Goal: Information Seeking & Learning: Learn about a topic

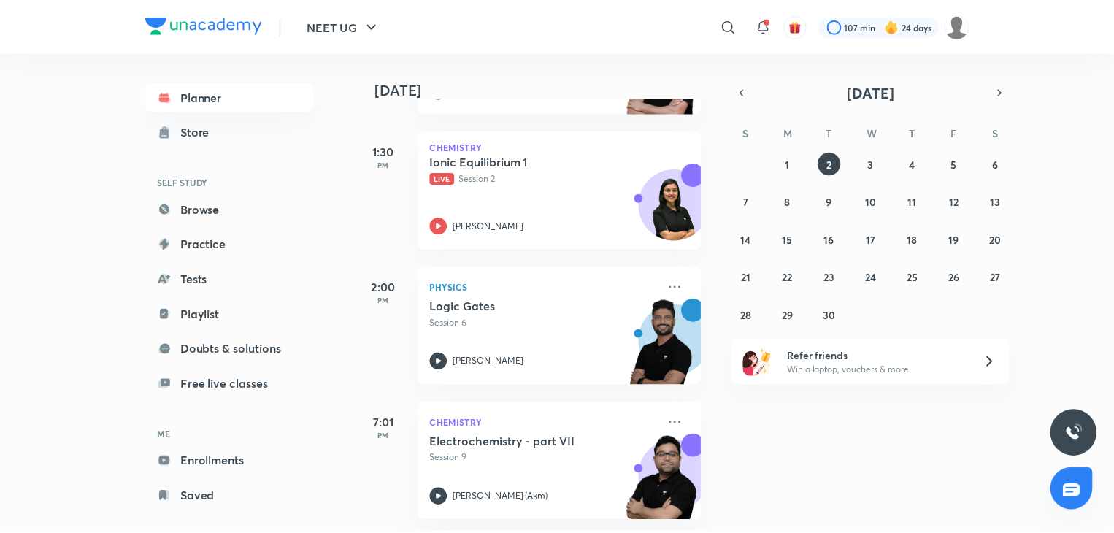
scroll to position [336, 0]
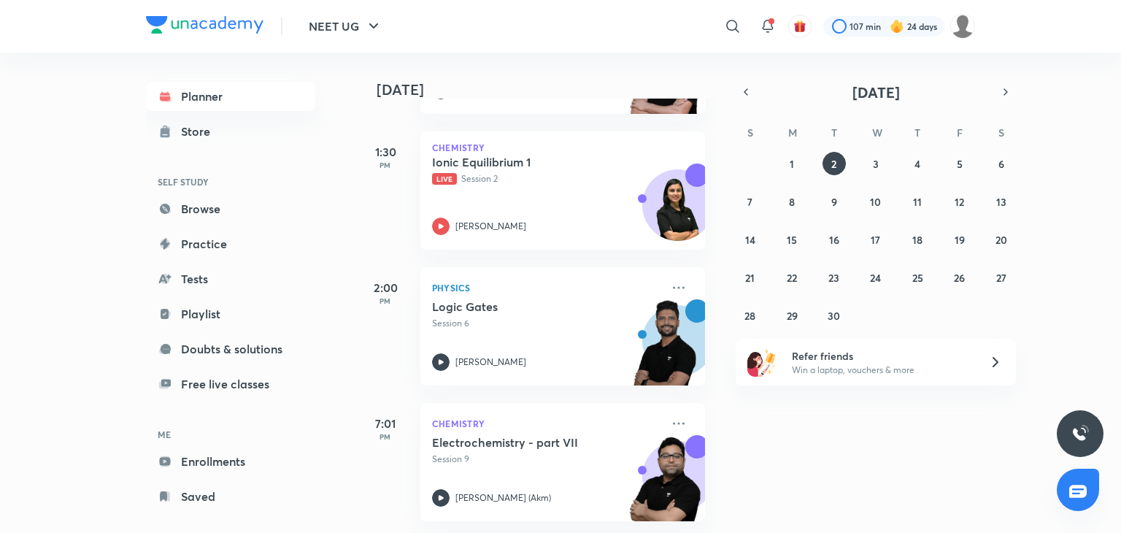
click at [447, 117] on div "1:30 PM Chemistry Ionic Equilibrium 1 Live Session 2 Anushka Choudhary" at bounding box center [530, 182] width 349 height 136
click at [439, 180] on div "Ionic Equilibrium 1 Live Session 2 Anushka Choudhary" at bounding box center [546, 195] width 229 height 80
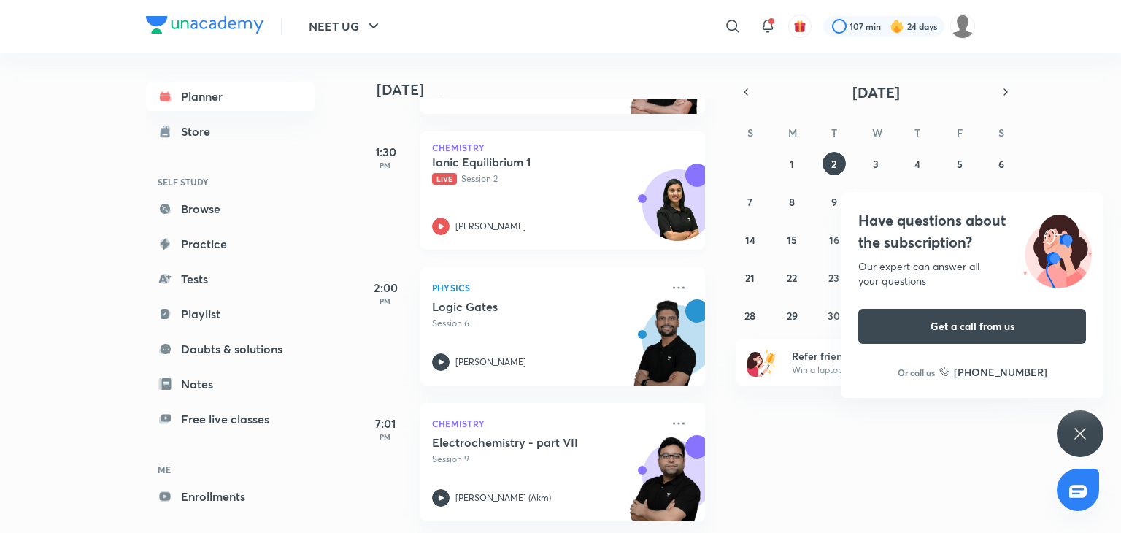
click at [460, 155] on h5 "Ionic Equilibrium 1" at bounding box center [523, 162] width 182 height 15
click at [223, 489] on link "Enrollments" at bounding box center [230, 496] width 169 height 29
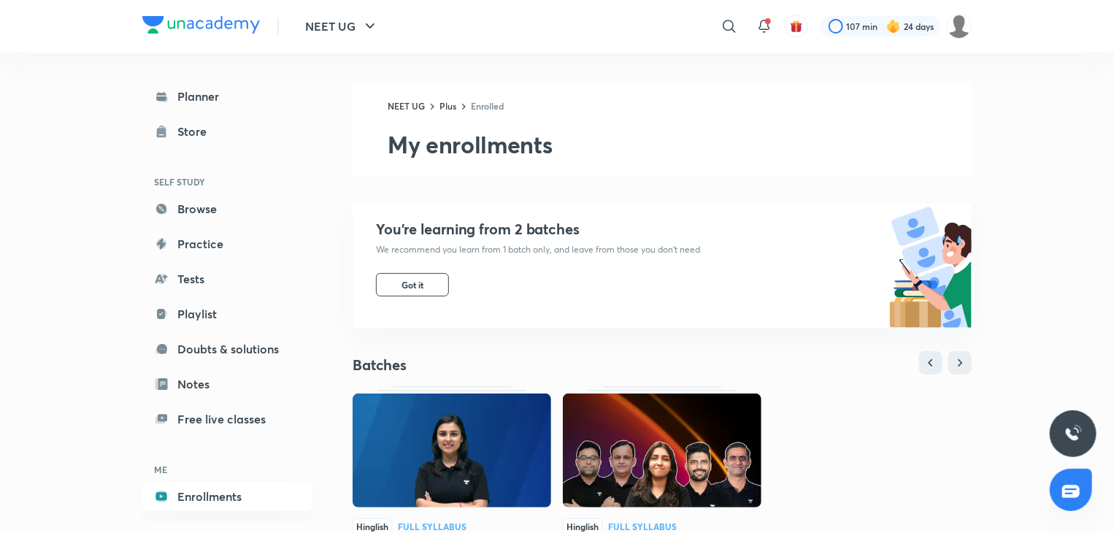
click at [422, 487] on img at bounding box center [451, 450] width 198 height 114
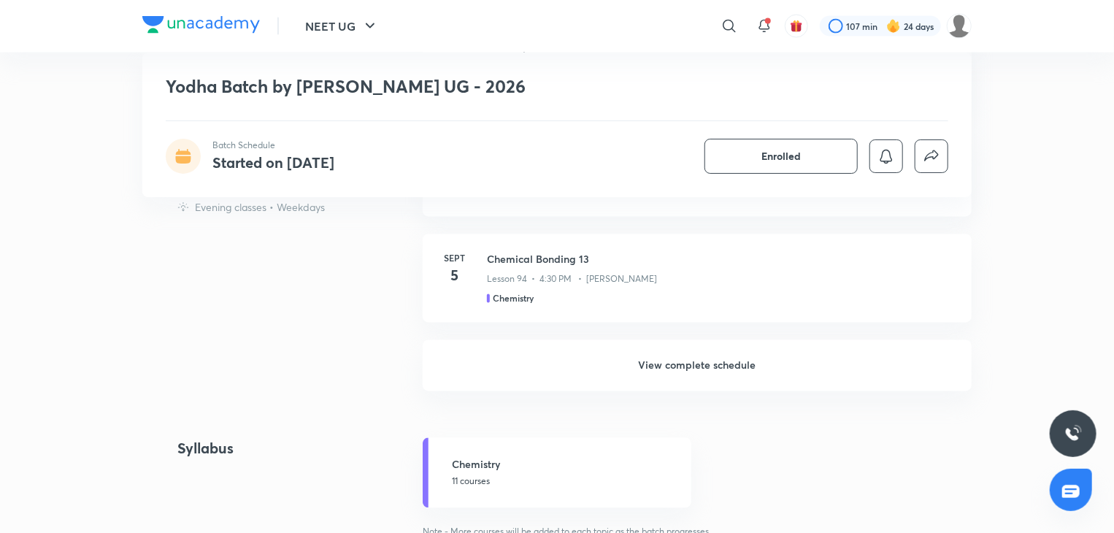
scroll to position [1325, 0]
click at [566, 361] on h6 "View complete schedule" at bounding box center [696, 365] width 549 height 51
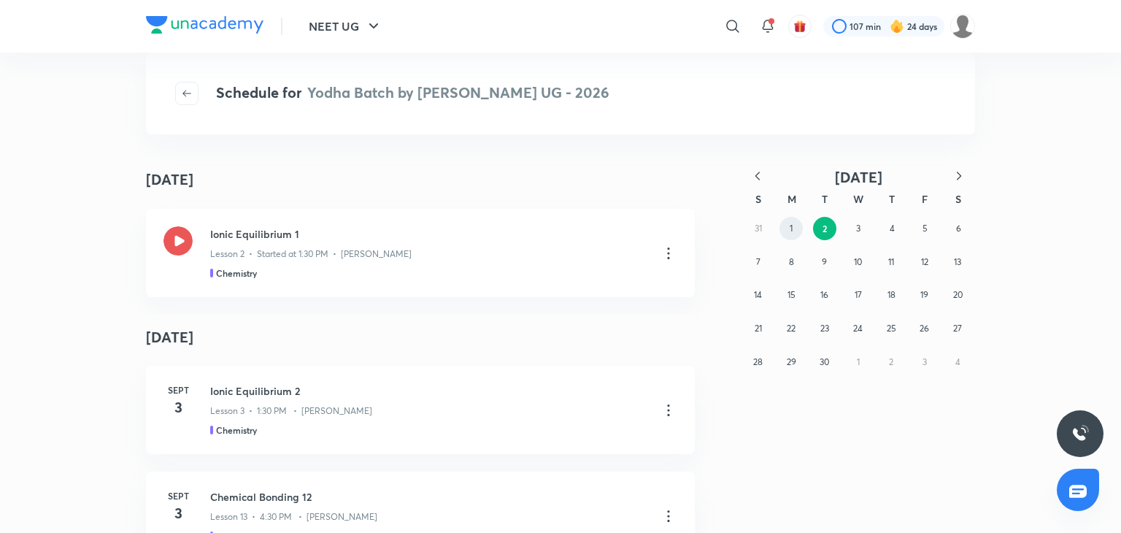
click at [787, 228] on button "1" at bounding box center [790, 228] width 23 height 23
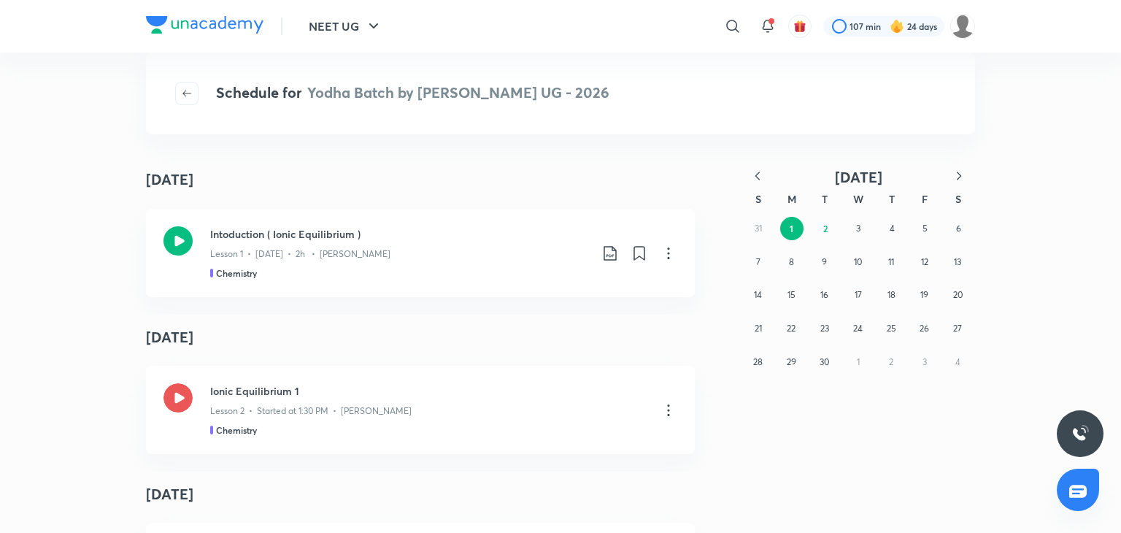
click at [761, 172] on icon "button" at bounding box center [757, 176] width 15 height 15
click at [895, 332] on abbr "21" at bounding box center [890, 328] width 7 height 11
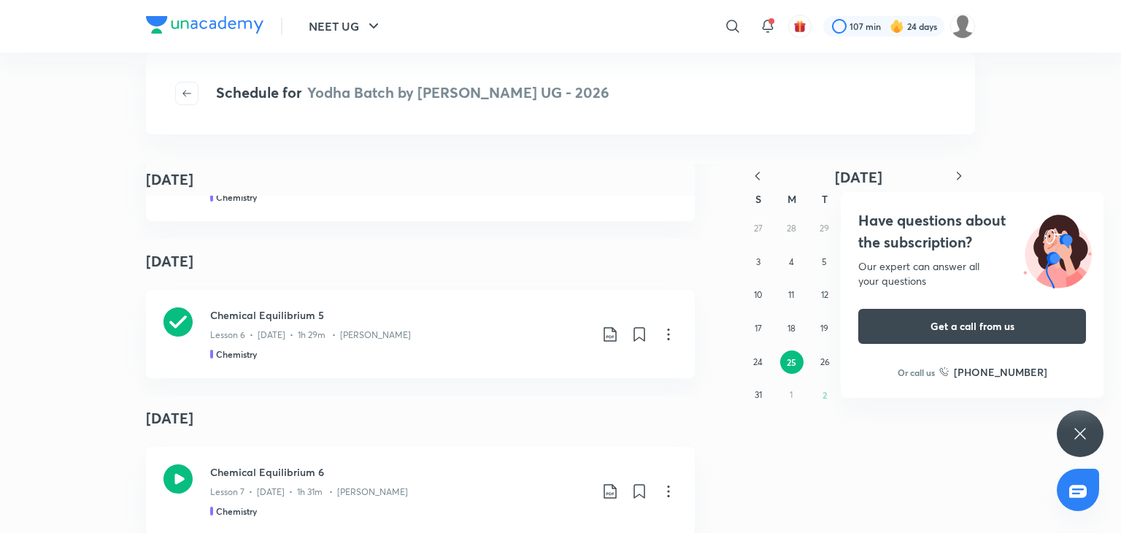
scroll to position [5114, 0]
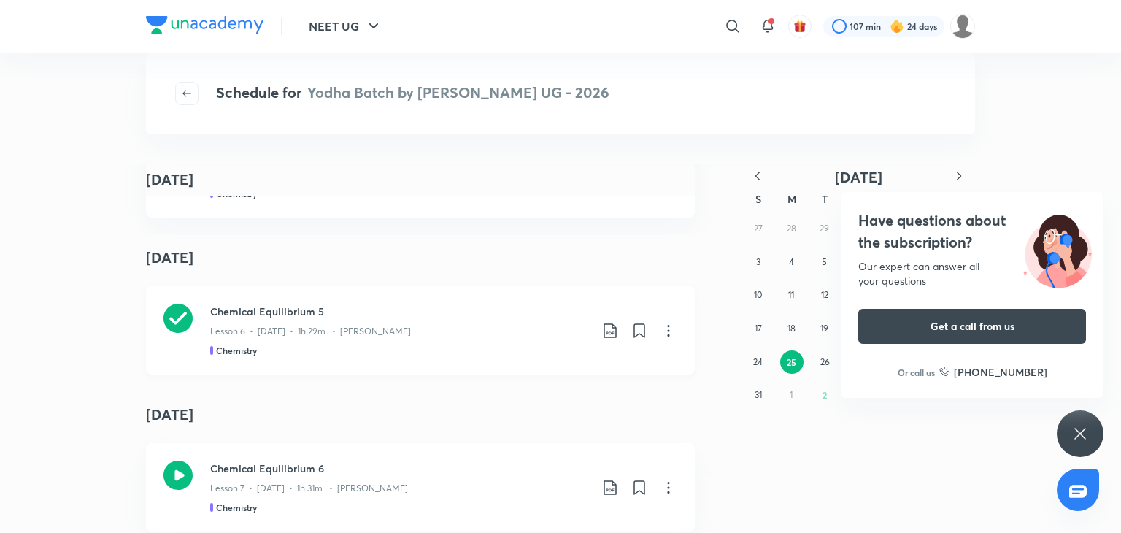
click at [461, 319] on div "Lesson 6 • Aug 26 • 1h 29m • Anushka Choudhary" at bounding box center [399, 328] width 379 height 19
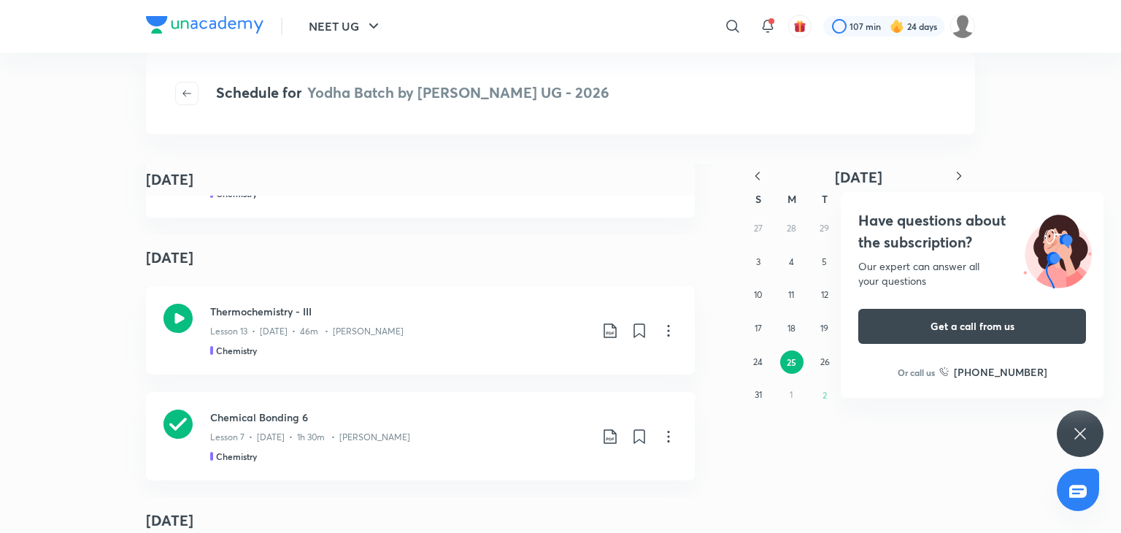
scroll to position [7212, 0]
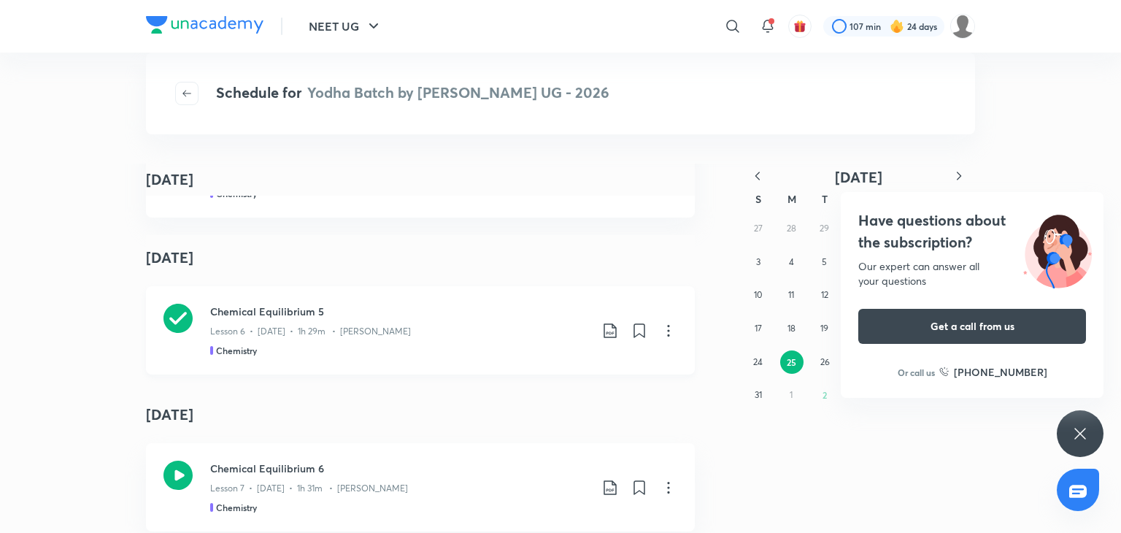
click at [236, 317] on h3 "Chemical Equilibrium 5" at bounding box center [399, 311] width 379 height 15
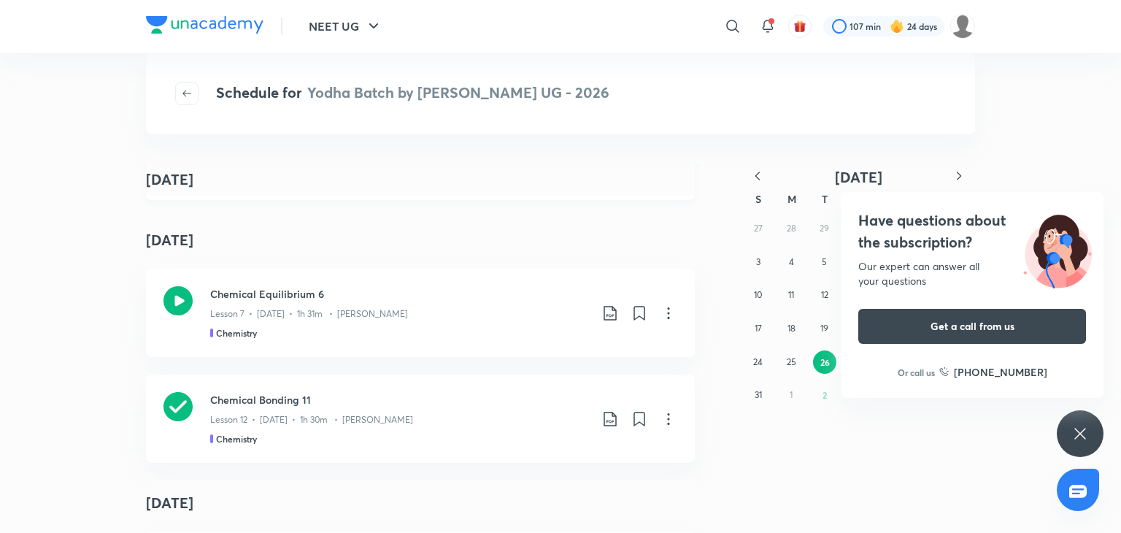
scroll to position [7387, 0]
click at [201, 329] on div "Chemical Equilibrium 6 Lesson 7 • Aug 27 • 1h 31m • Anushka Choudhary Chemistry" at bounding box center [420, 312] width 549 height 88
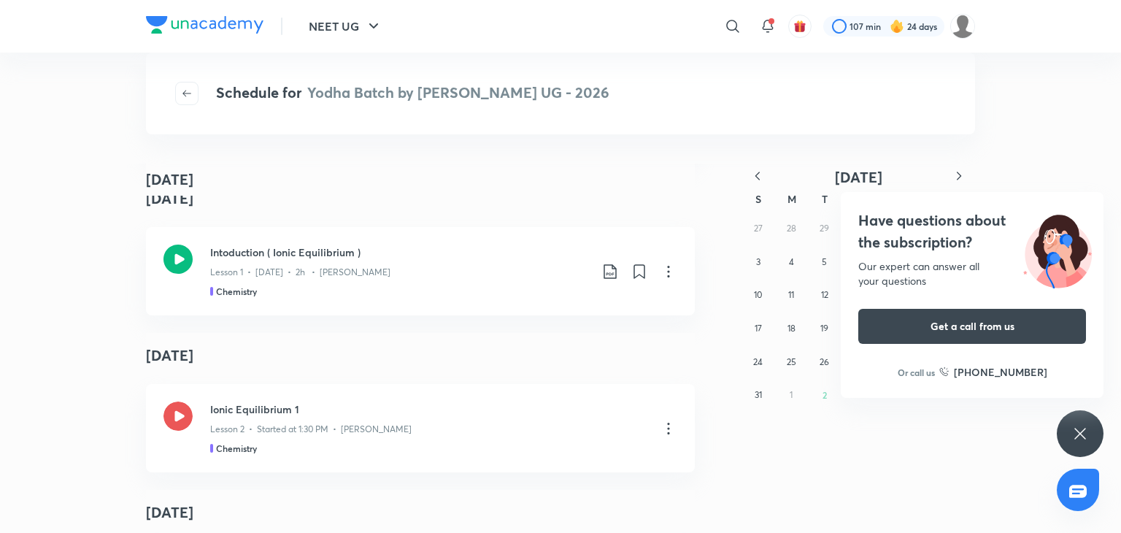
scroll to position [7522, 0]
